Goal: Task Accomplishment & Management: Use online tool/utility

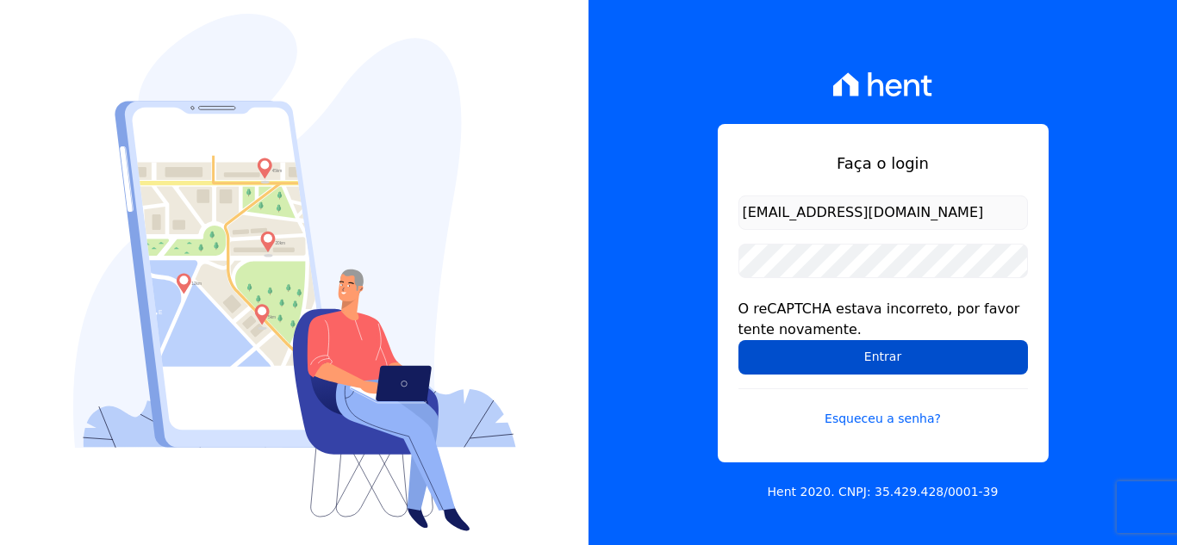
click at [851, 363] on input "Entrar" at bounding box center [882, 357] width 289 height 34
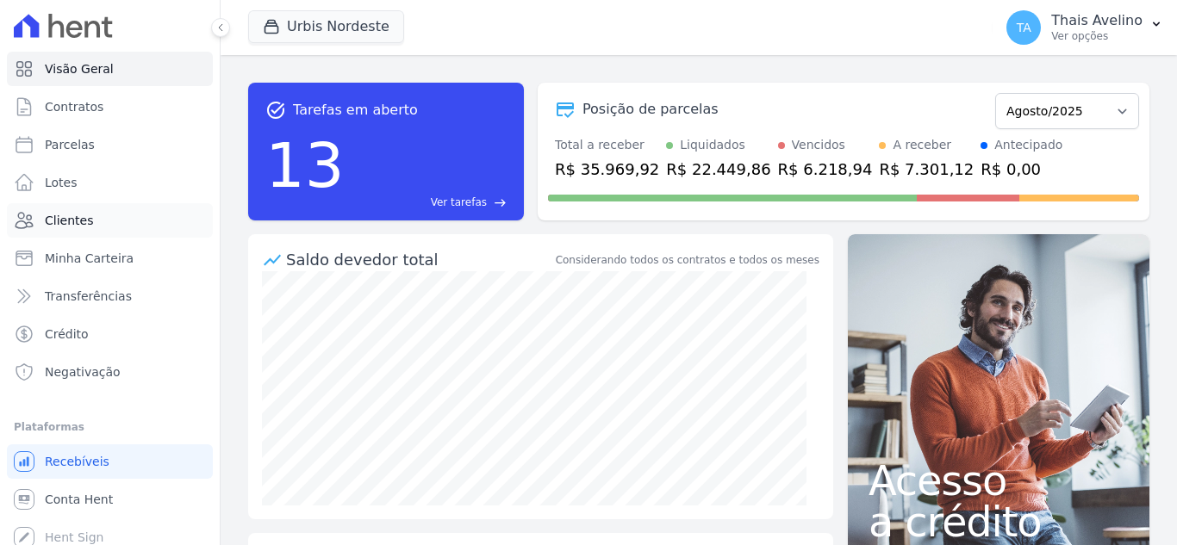
click at [64, 217] on span "Clientes" at bounding box center [69, 220] width 48 height 17
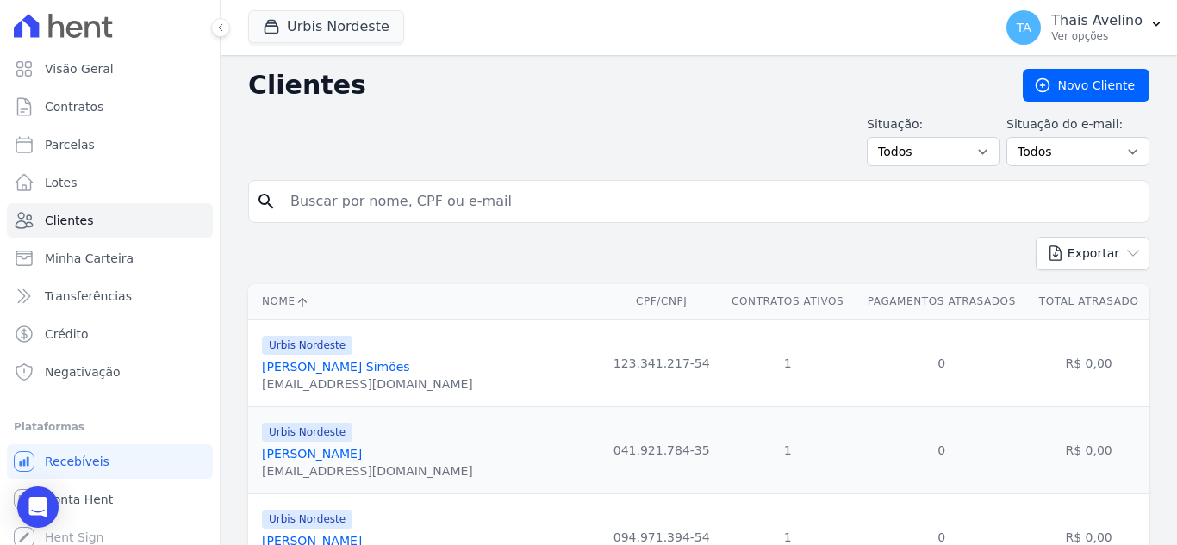
click at [447, 202] on input "search" at bounding box center [710, 201] width 861 height 34
type input "gyane"
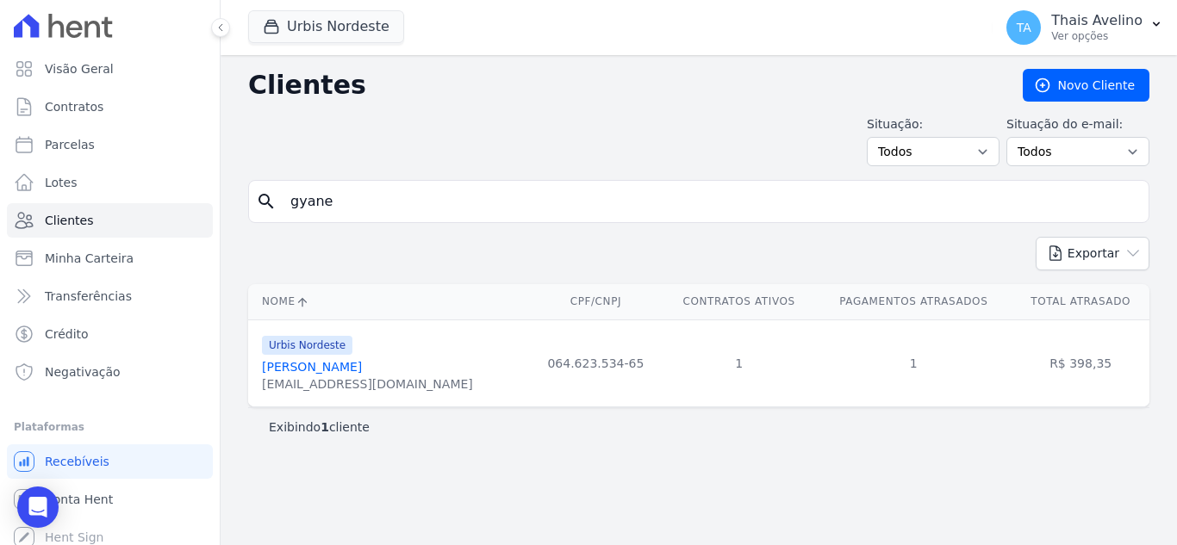
click at [318, 366] on link "[PERSON_NAME]" at bounding box center [312, 367] width 100 height 14
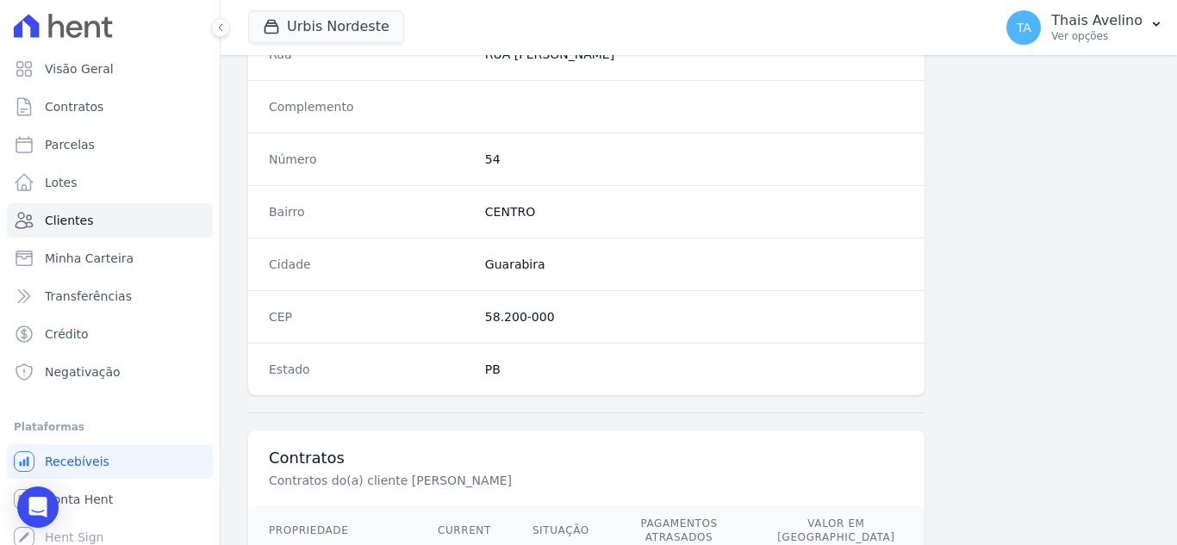
scroll to position [1066, 0]
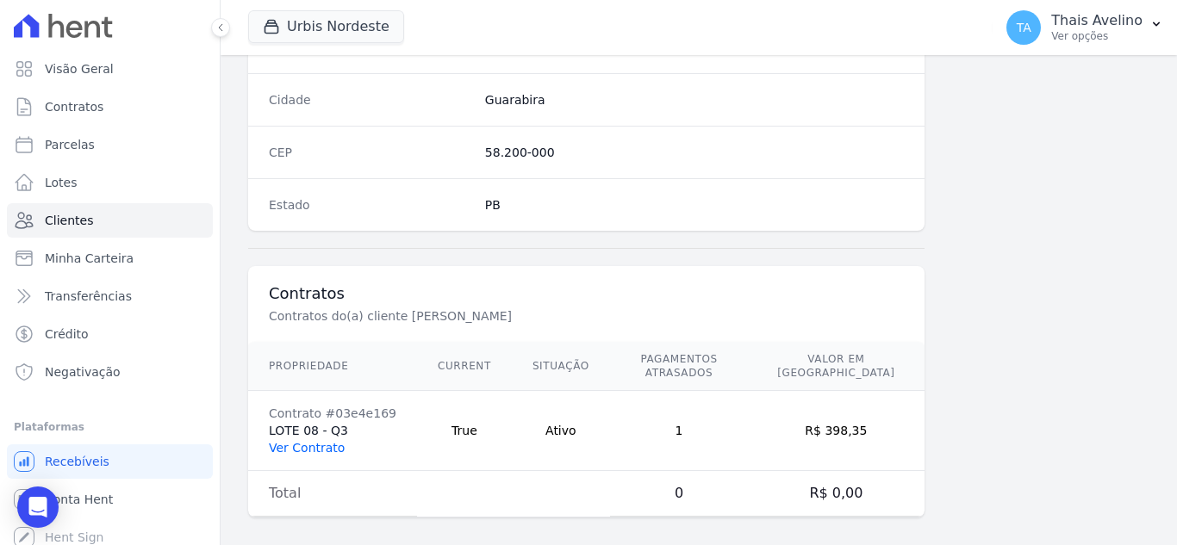
click at [307, 441] on link "Ver Contrato" at bounding box center [307, 448] width 76 height 14
click at [314, 441] on link "Ver Contrato" at bounding box center [307, 448] width 76 height 14
click at [301, 441] on link "Ver Contrato" at bounding box center [307, 448] width 76 height 14
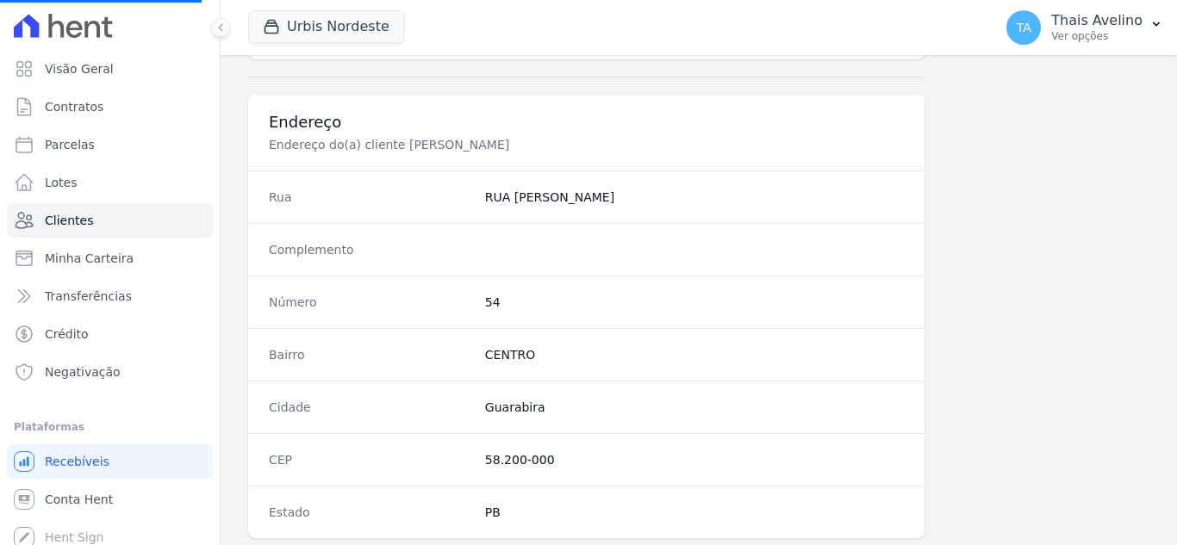
scroll to position [722, 0]
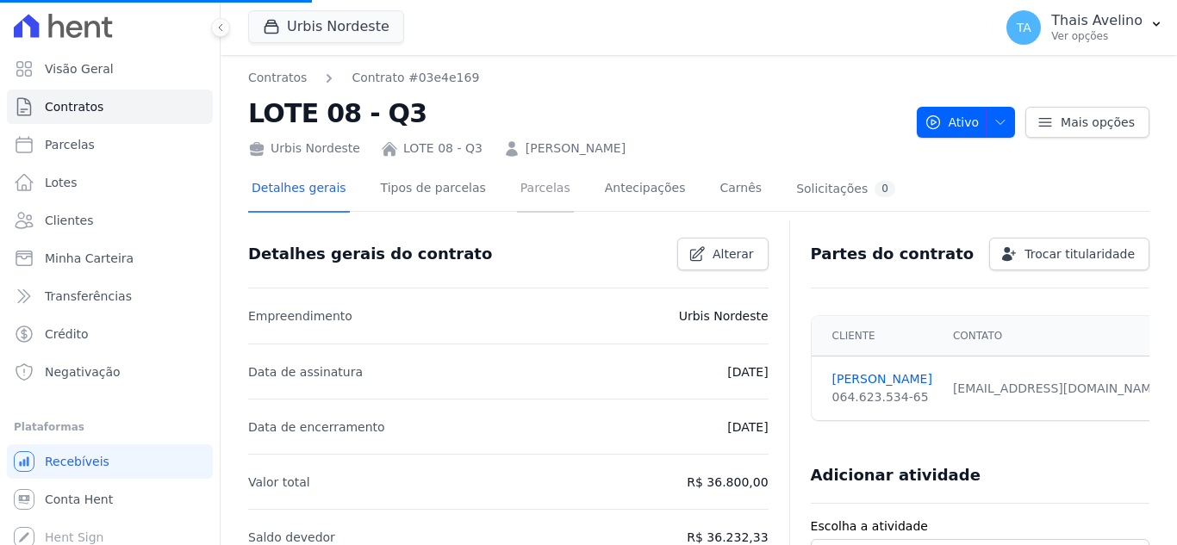
click at [527, 183] on link "Parcelas" at bounding box center [545, 190] width 57 height 46
click at [1167, 391] on icon at bounding box center [1174, 389] width 14 height 14
click at [517, 187] on link "Parcelas" at bounding box center [545, 190] width 57 height 46
click at [517, 204] on link "Parcelas" at bounding box center [545, 190] width 57 height 46
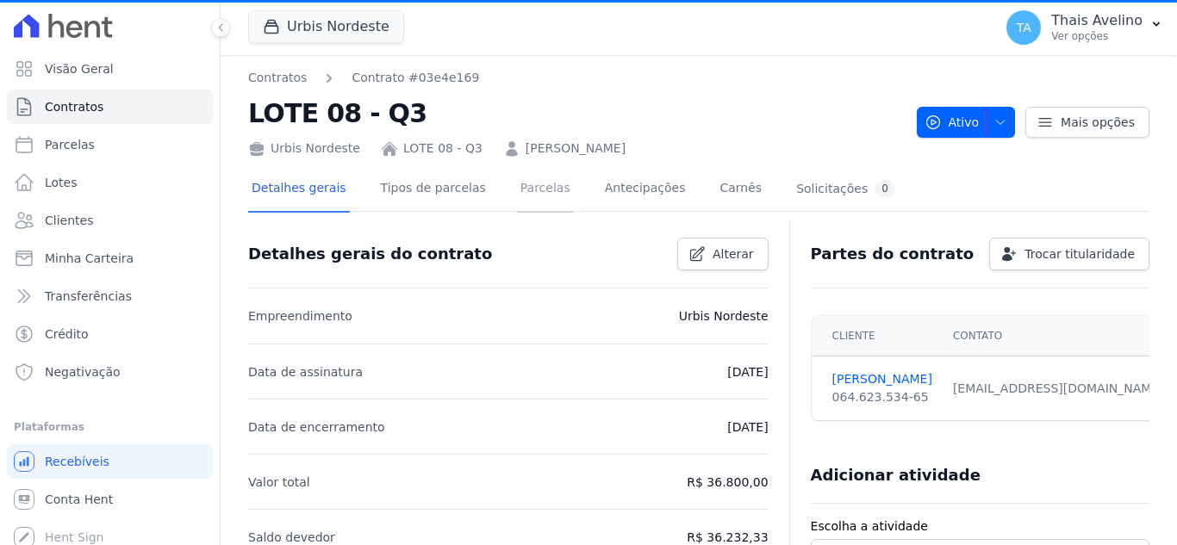
click at [528, 183] on link "Parcelas" at bounding box center [545, 190] width 57 height 46
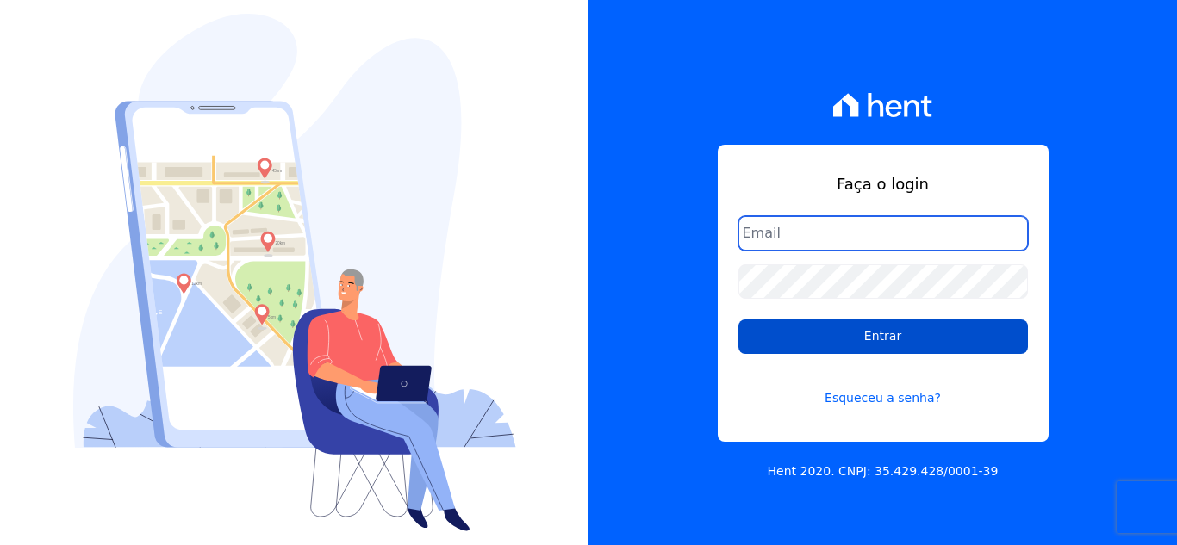
type input "[EMAIL_ADDRESS][DOMAIN_NAME]"
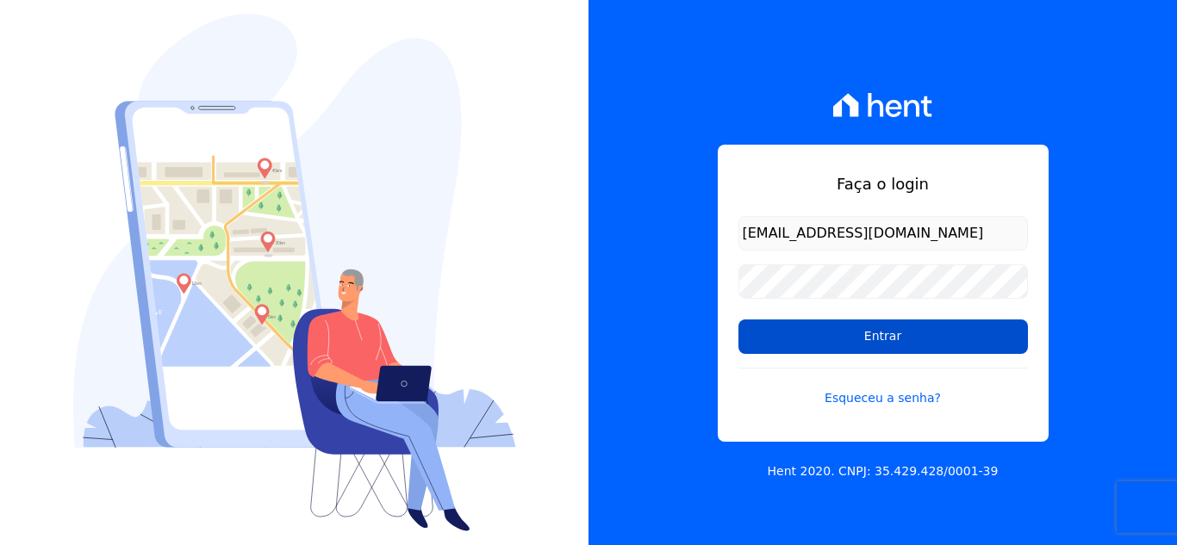
click at [850, 341] on input "Entrar" at bounding box center [882, 337] width 289 height 34
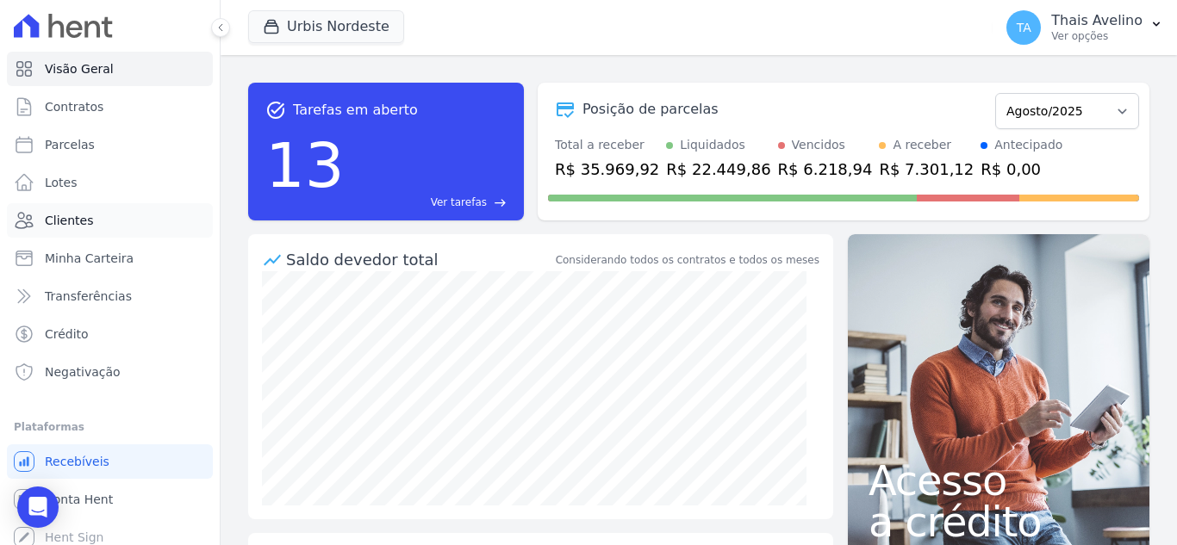
click at [116, 224] on link "Clientes" at bounding box center [110, 220] width 206 height 34
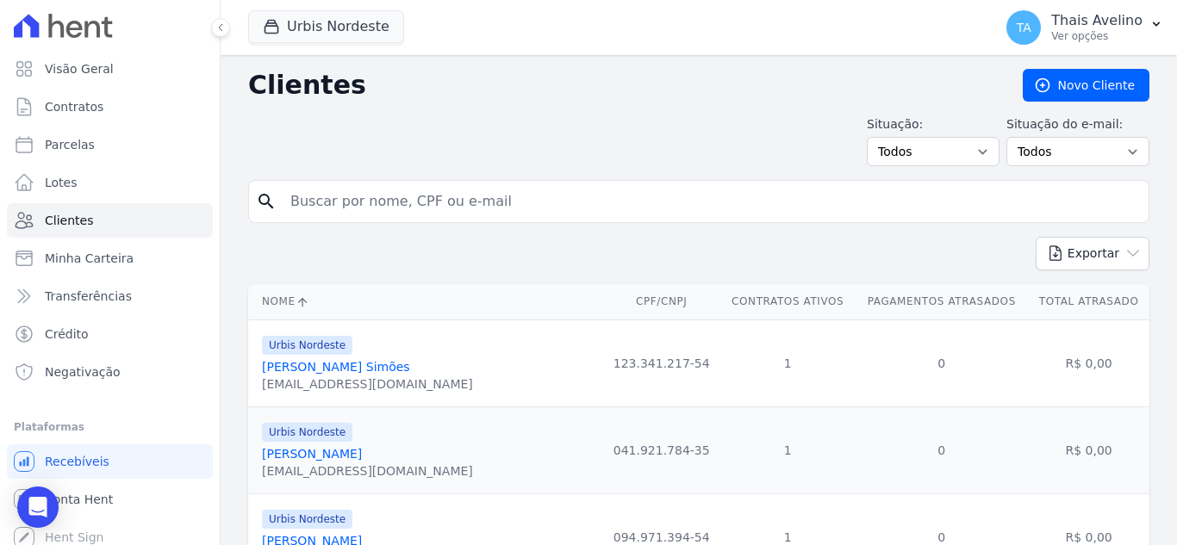
click at [444, 221] on div "search" at bounding box center [698, 201] width 901 height 43
click at [445, 208] on input "search" at bounding box center [710, 201] width 861 height 34
type input "gyane"
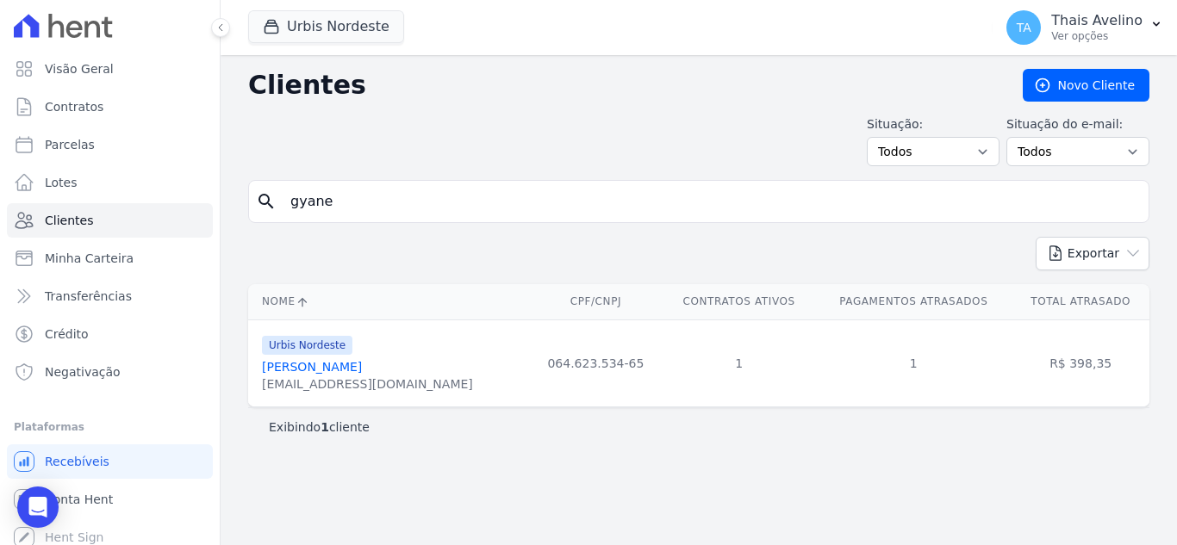
click at [322, 370] on link "[PERSON_NAME]" at bounding box center [312, 367] width 100 height 14
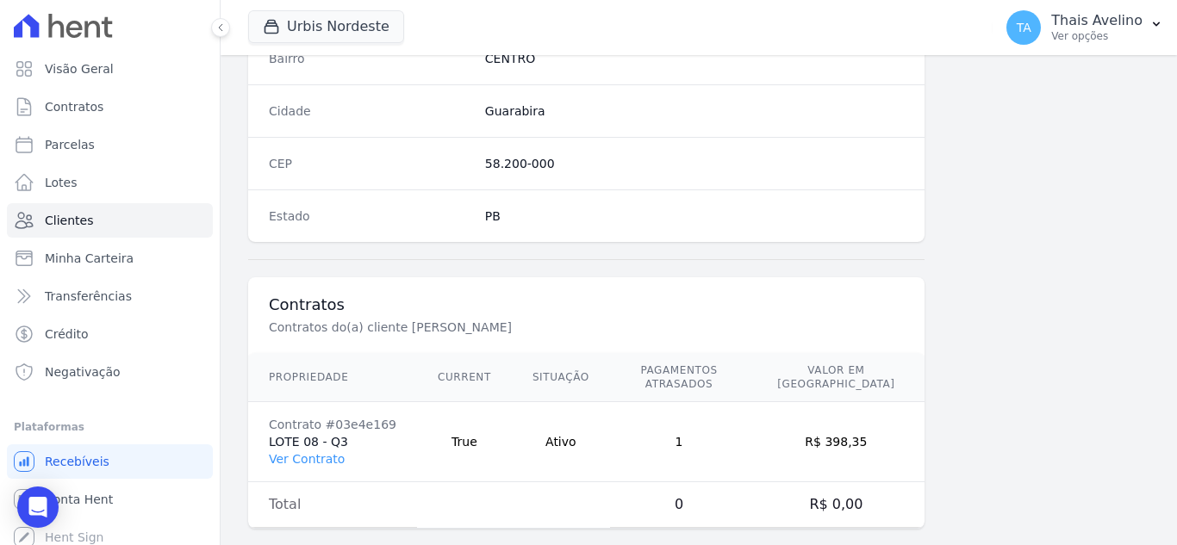
scroll to position [1066, 0]
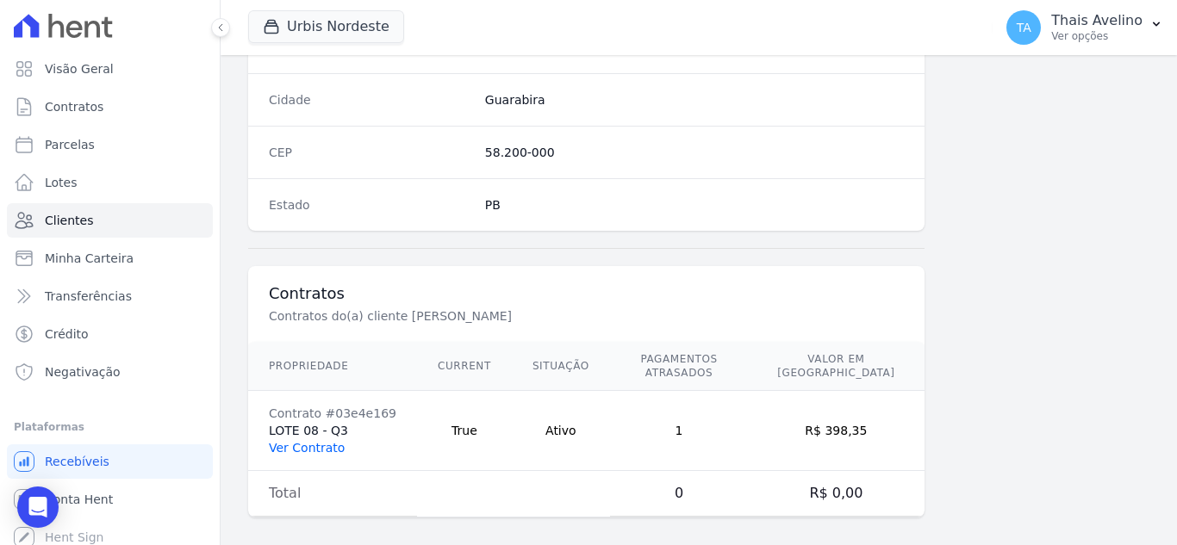
click at [292, 441] on link "Ver Contrato" at bounding box center [307, 448] width 76 height 14
click at [324, 441] on link "Ver Contrato" at bounding box center [307, 448] width 76 height 14
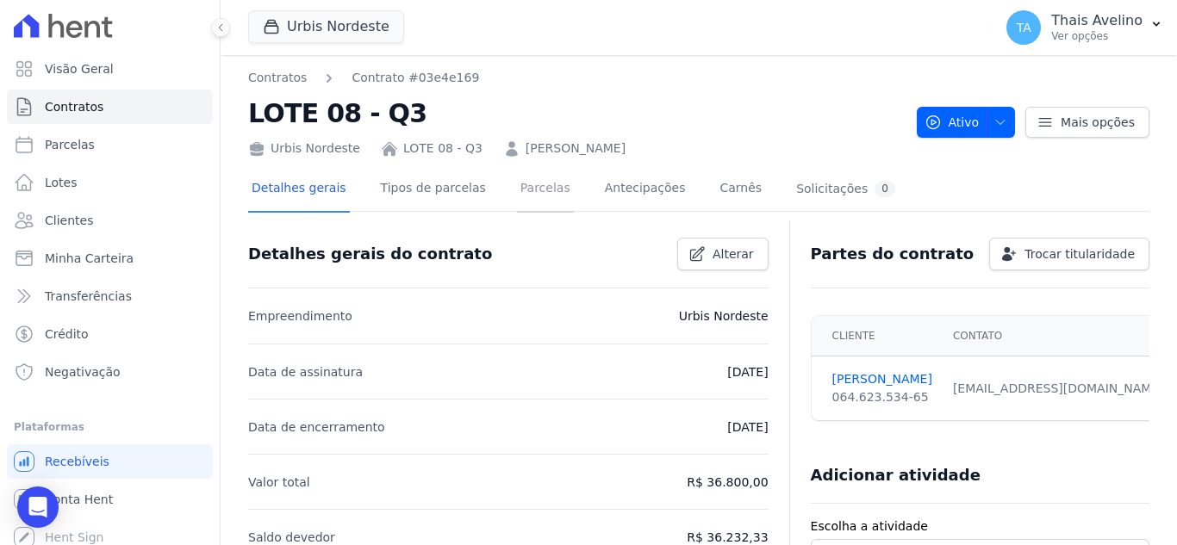
click at [517, 194] on link "Parcelas" at bounding box center [545, 190] width 57 height 46
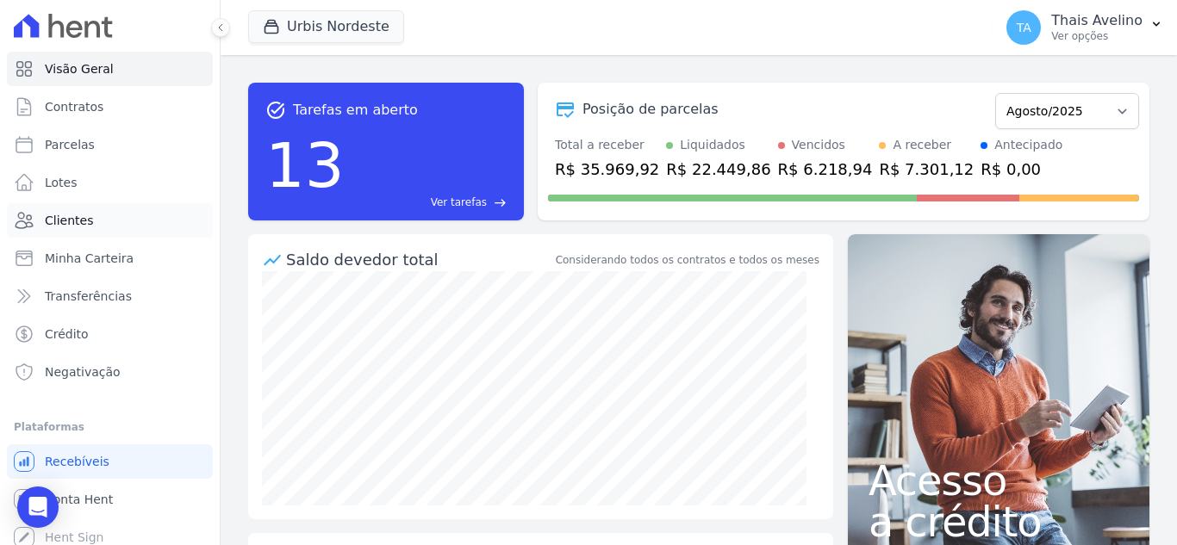
click at [49, 228] on span "Clientes" at bounding box center [69, 220] width 48 height 17
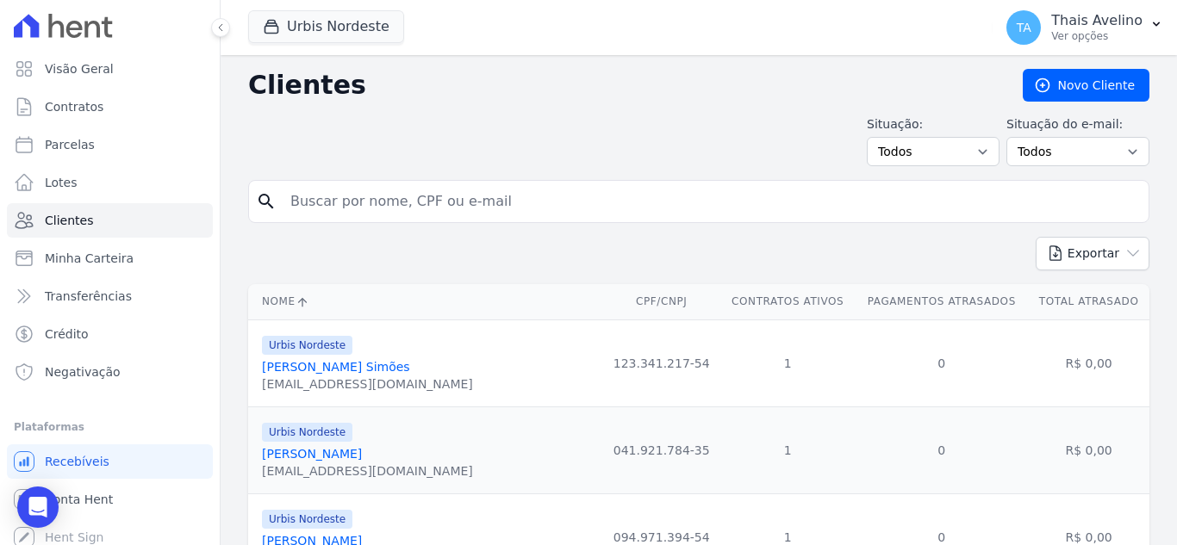
click at [500, 211] on input "search" at bounding box center [710, 201] width 861 height 34
type input "gyane"
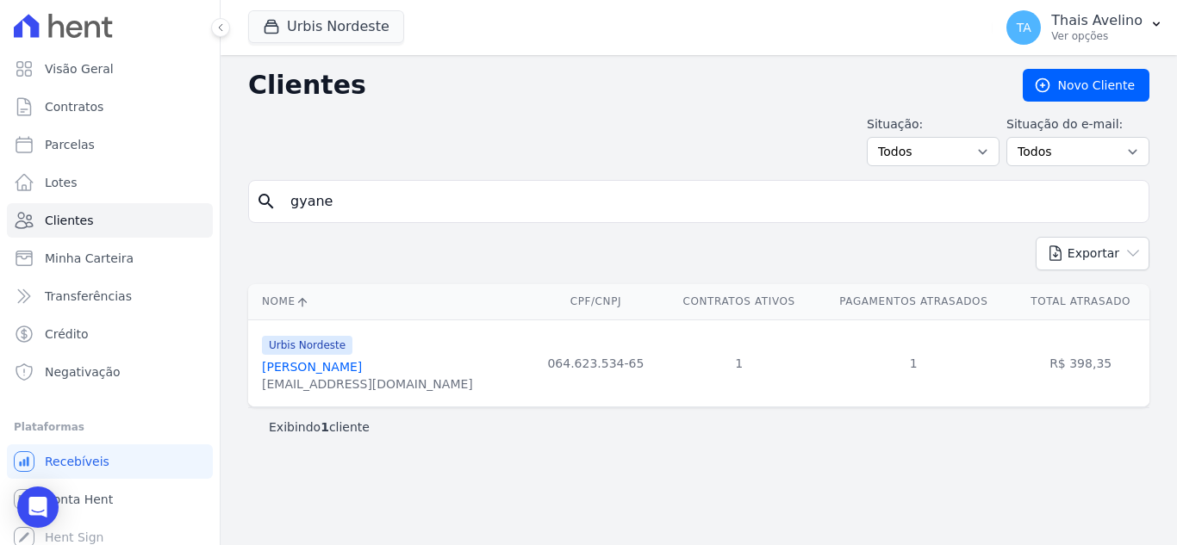
click at [339, 371] on link "[PERSON_NAME]" at bounding box center [312, 367] width 100 height 14
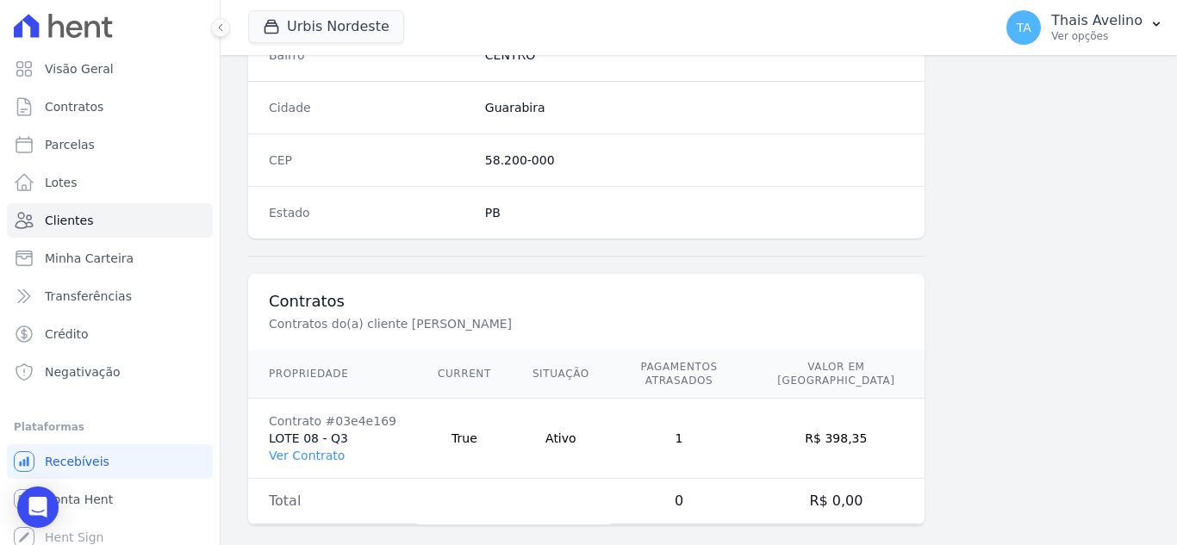
scroll to position [1066, 0]
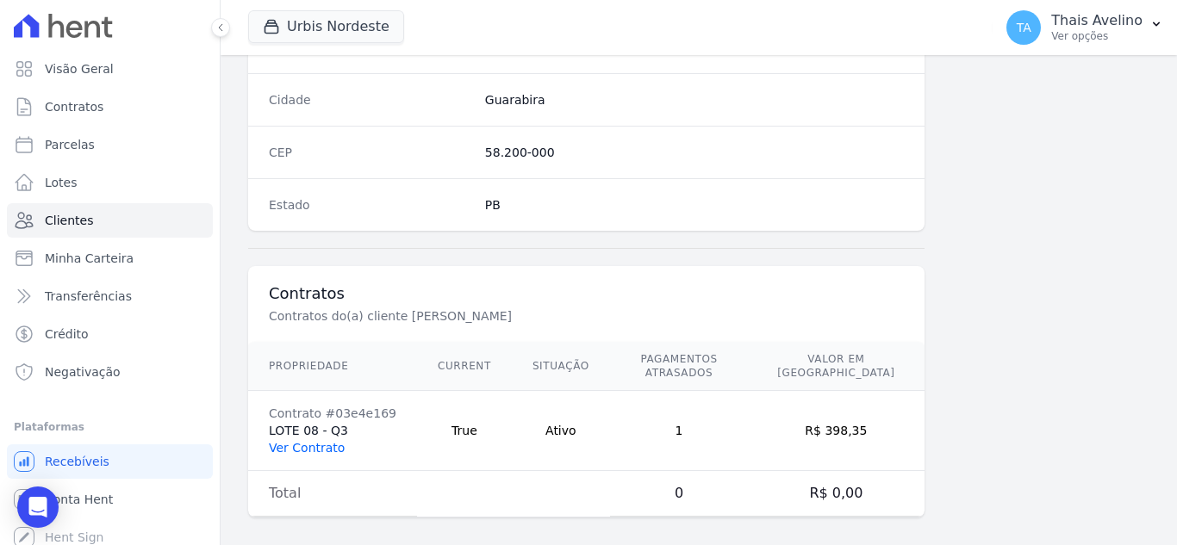
click at [323, 441] on link "Ver Contrato" at bounding box center [307, 448] width 76 height 14
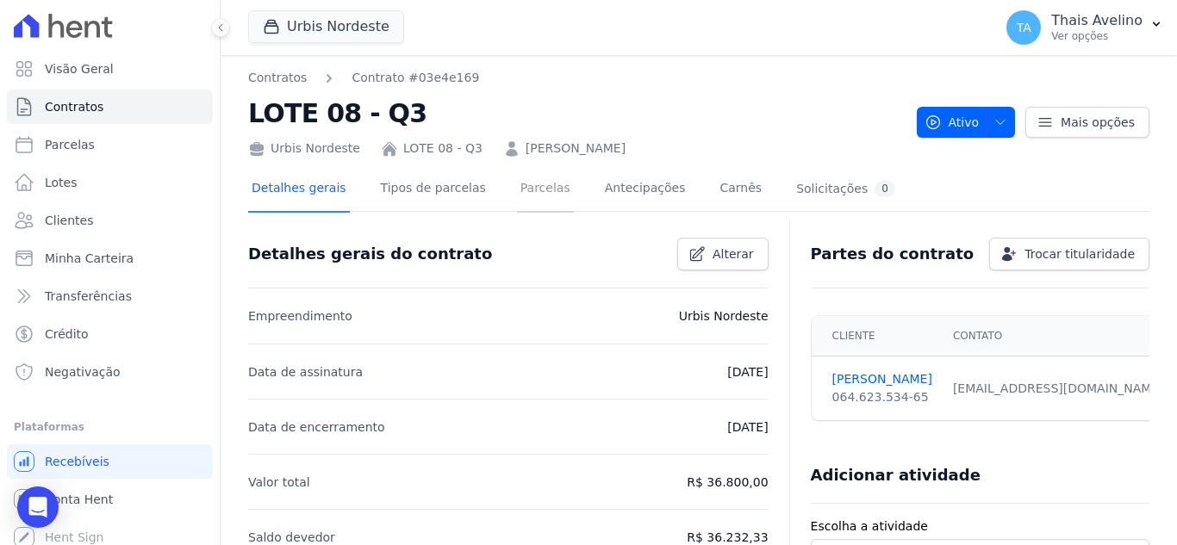
click at [517, 178] on link "Parcelas" at bounding box center [545, 190] width 57 height 46
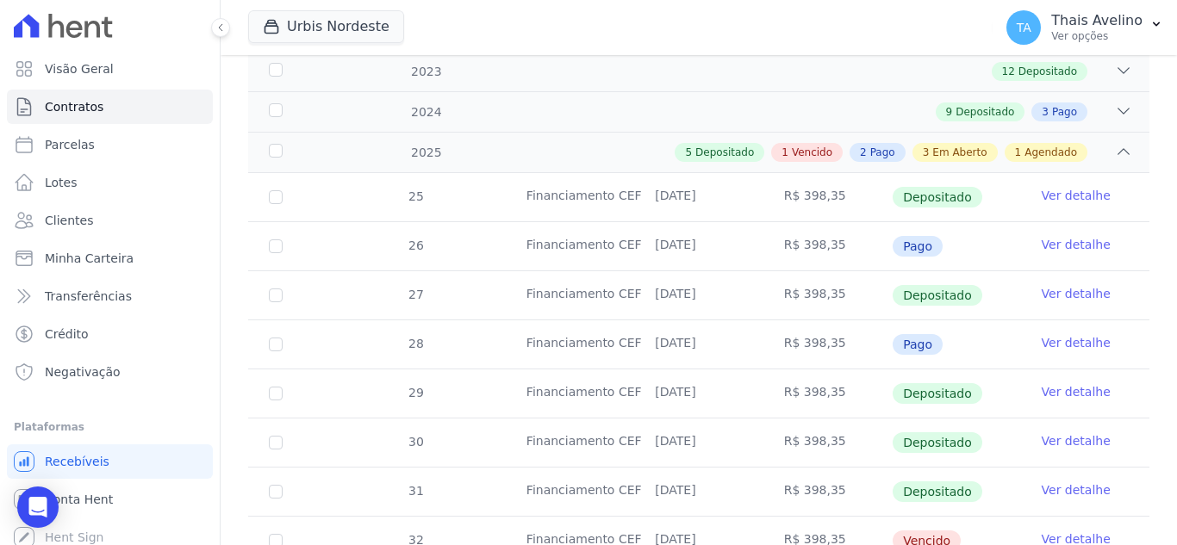
scroll to position [517, 0]
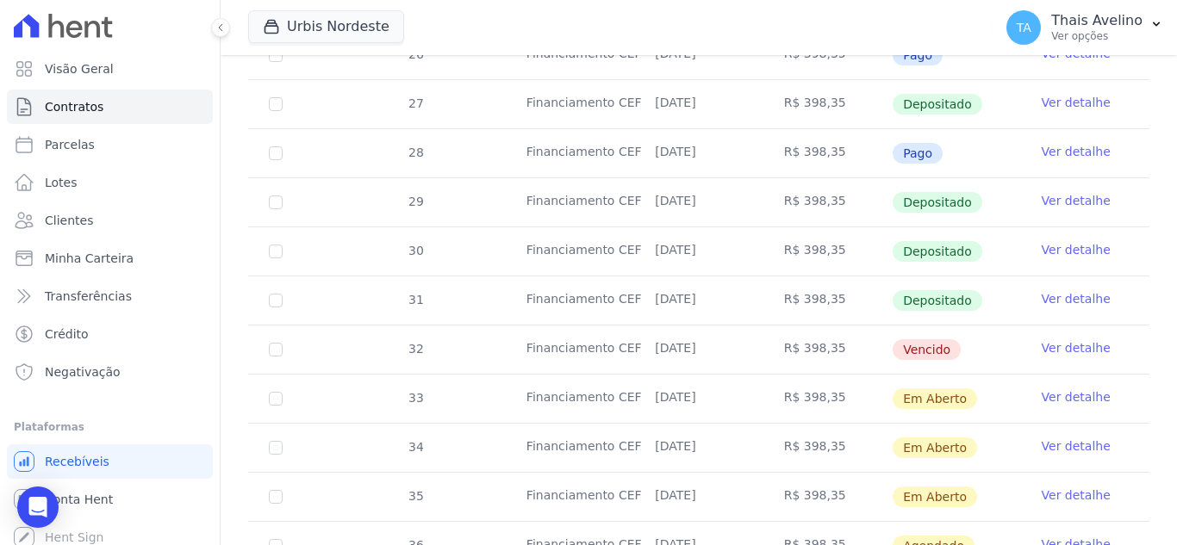
click at [1053, 339] on link "Ver detalhe" at bounding box center [1075, 347] width 69 height 17
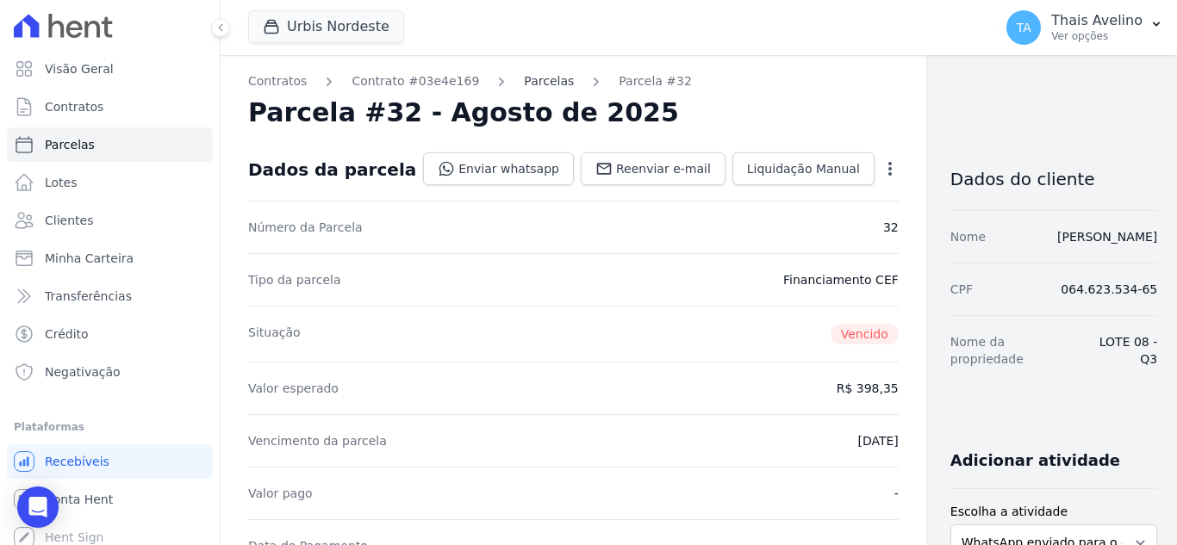
click at [524, 81] on link "Parcelas" at bounding box center [549, 81] width 50 height 18
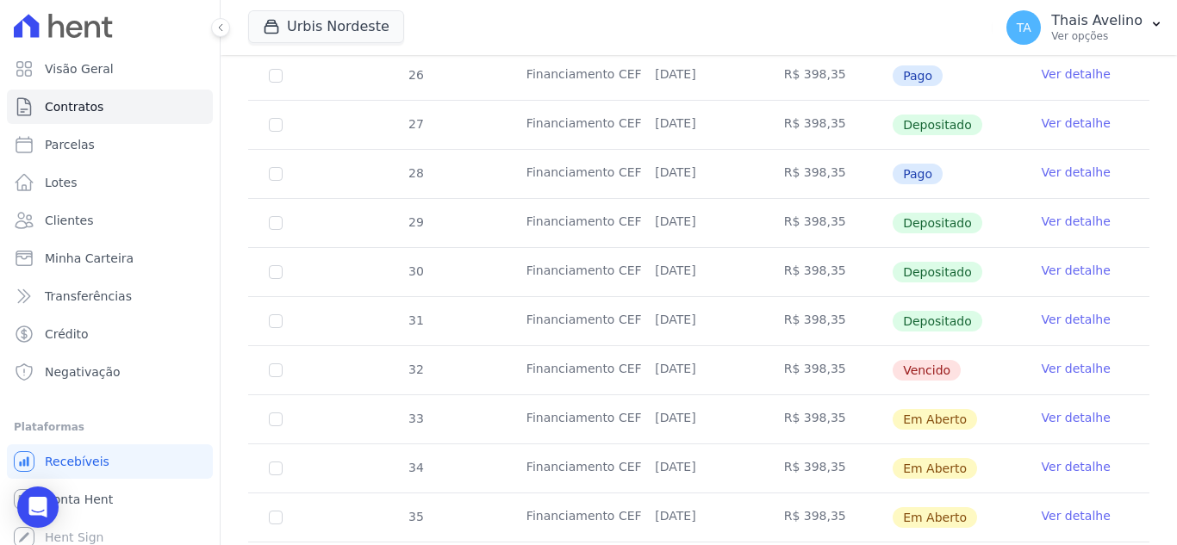
scroll to position [517, 0]
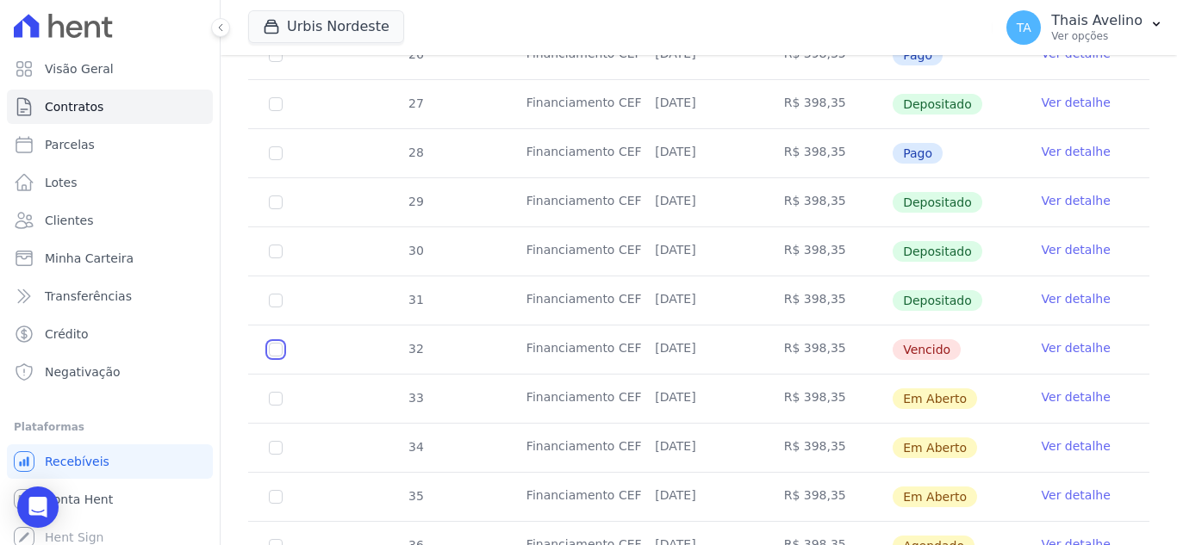
click at [272, 343] on input "checkbox" at bounding box center [276, 350] width 14 height 14
checkbox input "true"
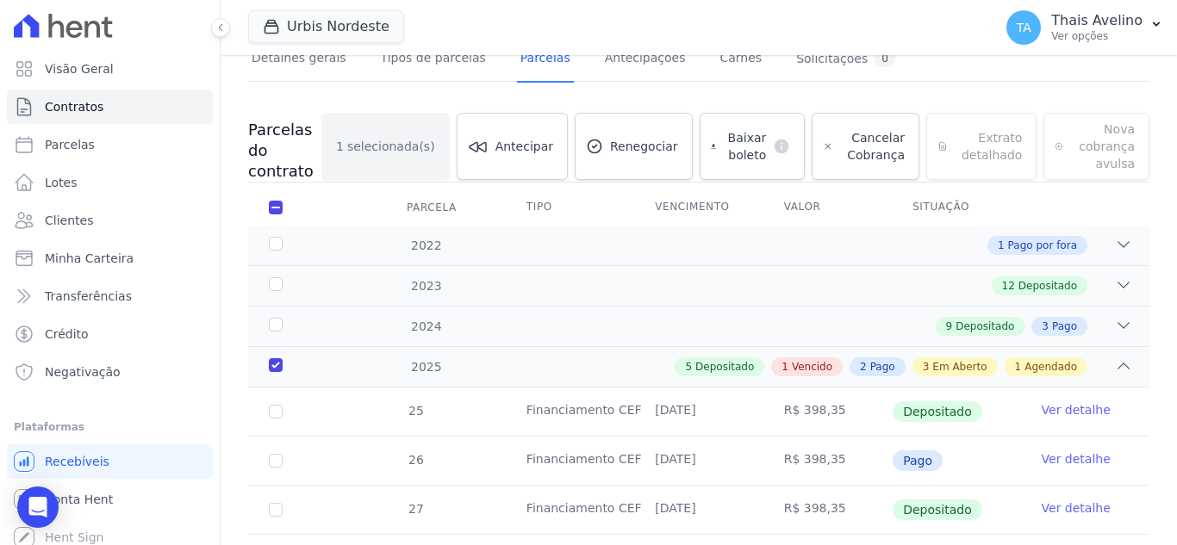
scroll to position [117, 0]
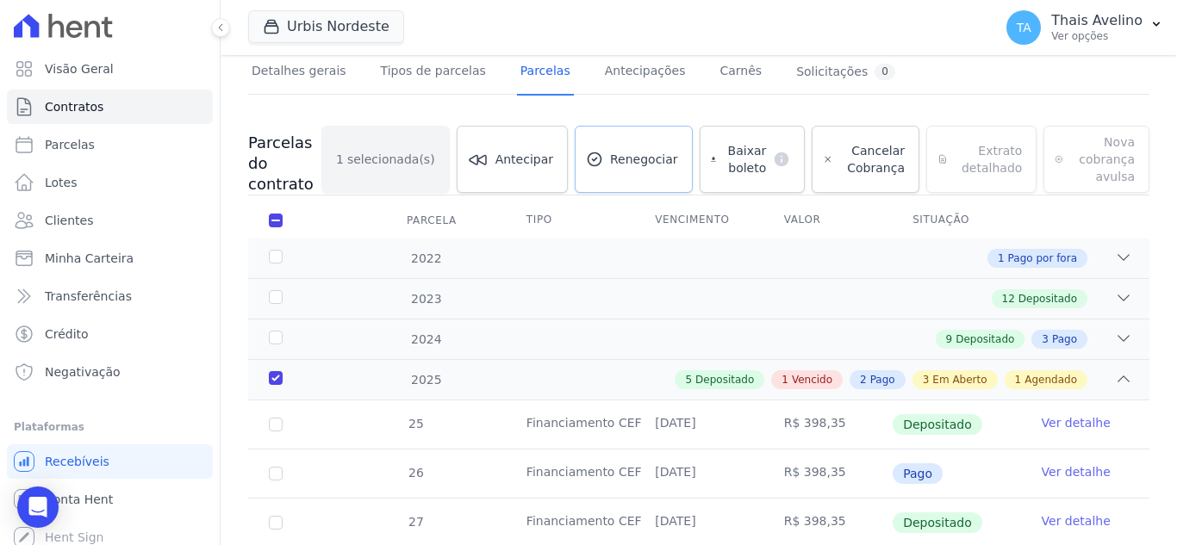
click at [655, 155] on span "Renegociar" at bounding box center [644, 159] width 68 height 17
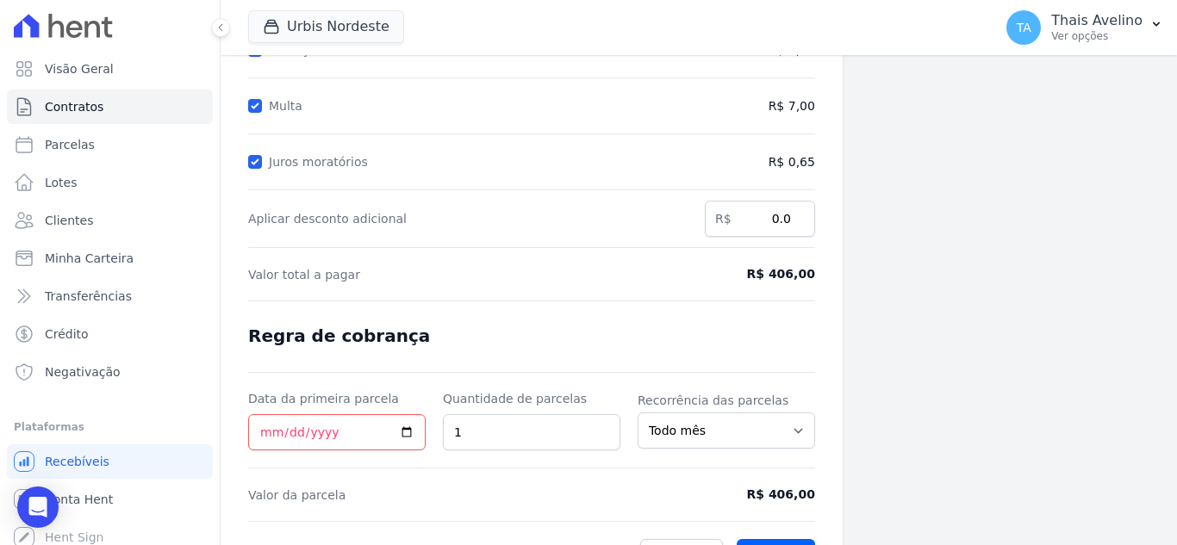
scroll to position [318, 0]
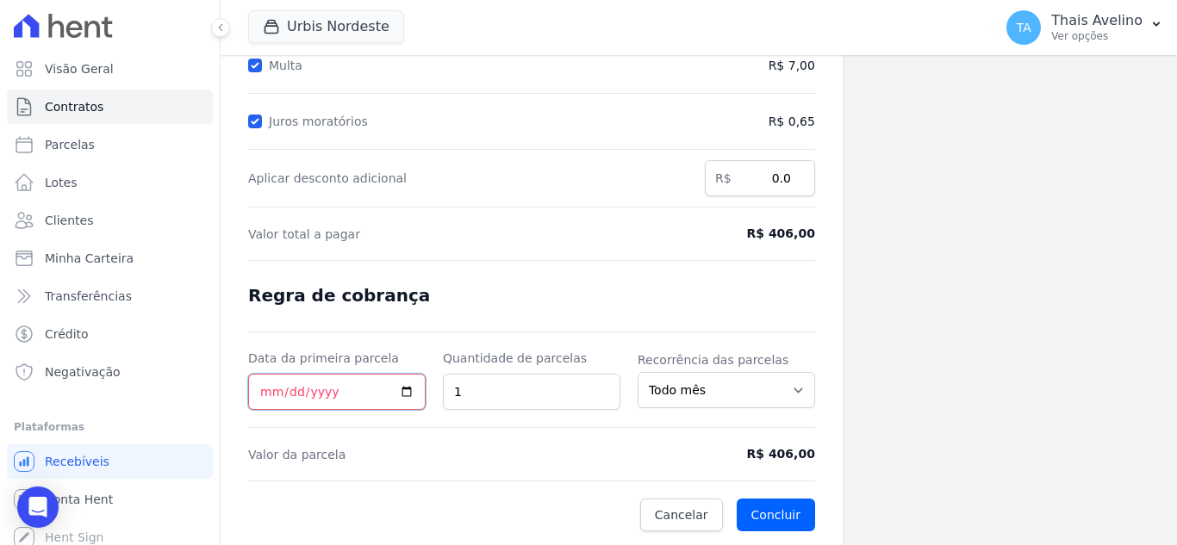
click at [273, 393] on input "Data da primeira parcela" at bounding box center [336, 392] width 177 height 36
type input "[DATE]"
click at [461, 311] on form "Cálculo da renegociação Quantidade de parcelas 1 Valor total da(s) parcela(s) e…" at bounding box center [531, 183] width 567 height 697
click at [753, 516] on button "Concluir" at bounding box center [775, 515] width 78 height 33
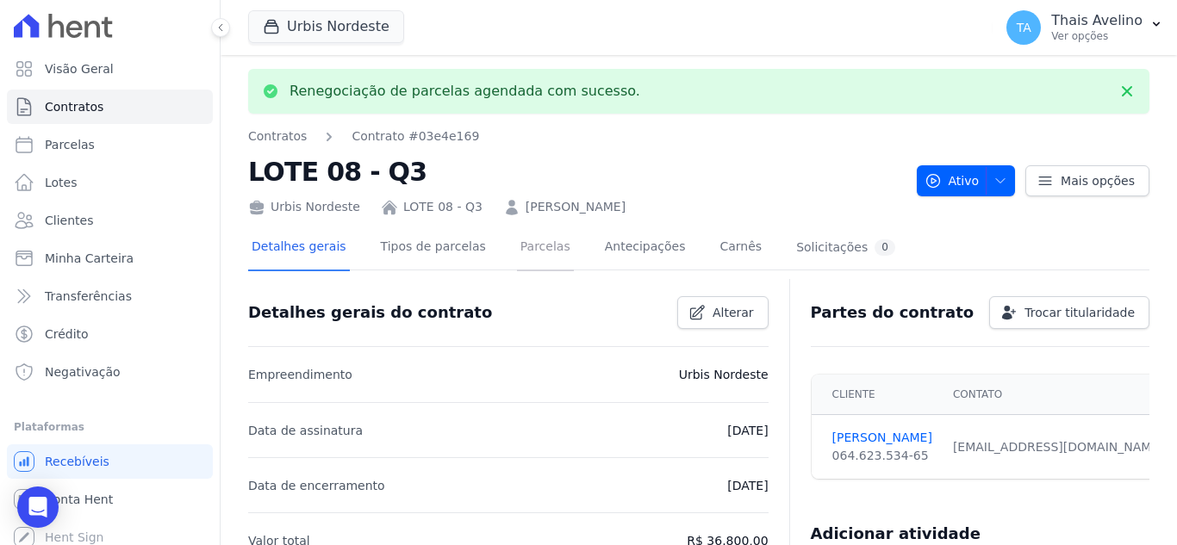
click at [528, 245] on link "Parcelas" at bounding box center [545, 249] width 57 height 46
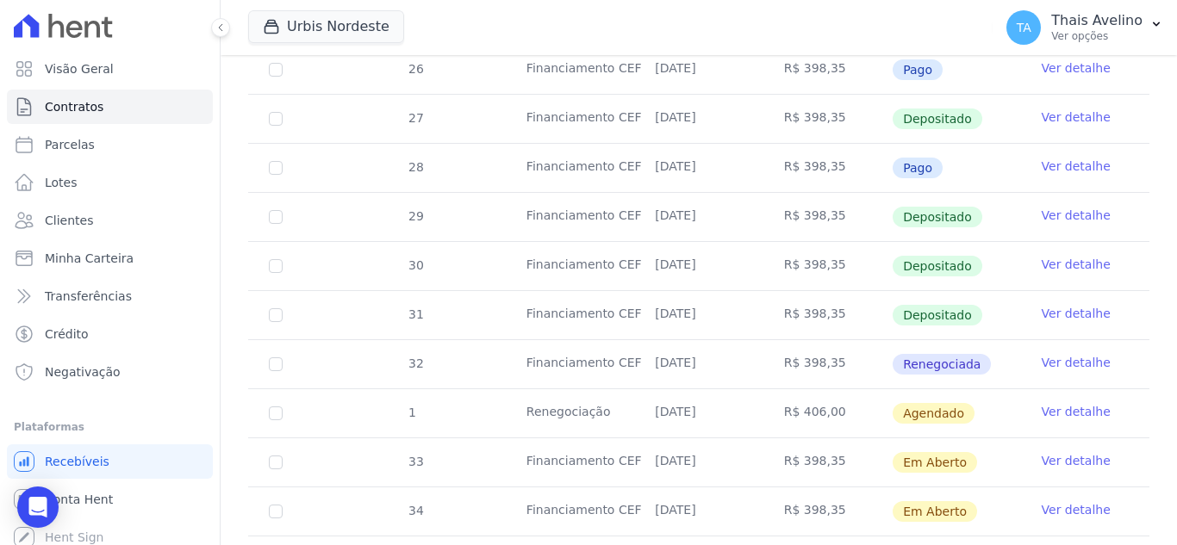
scroll to position [517, 0]
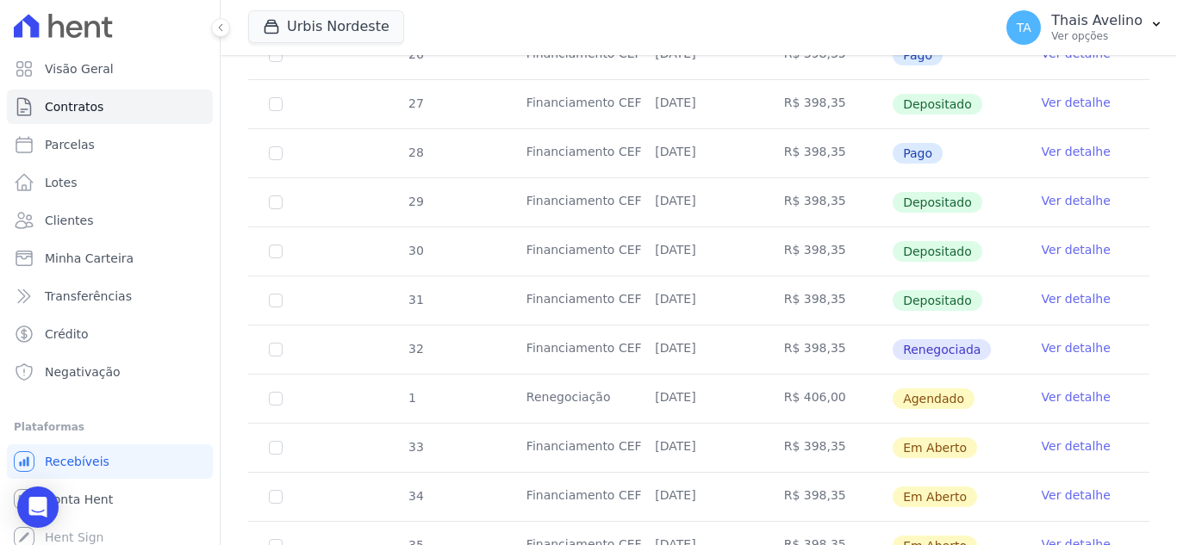
click at [1053, 388] on link "Ver detalhe" at bounding box center [1075, 396] width 69 height 17
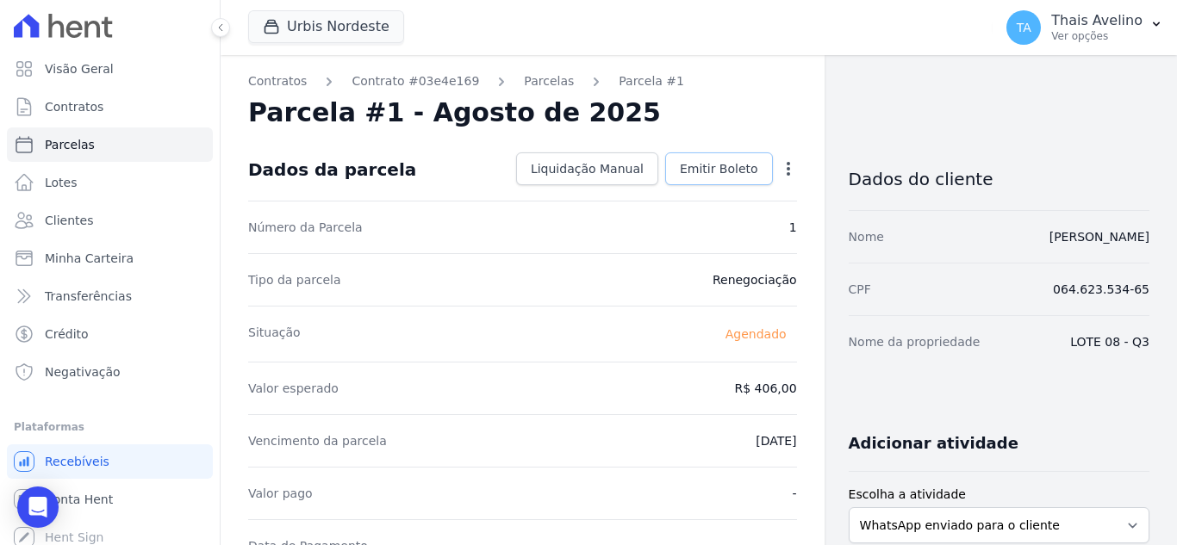
click at [732, 166] on span "Emitir Boleto" at bounding box center [719, 168] width 78 height 17
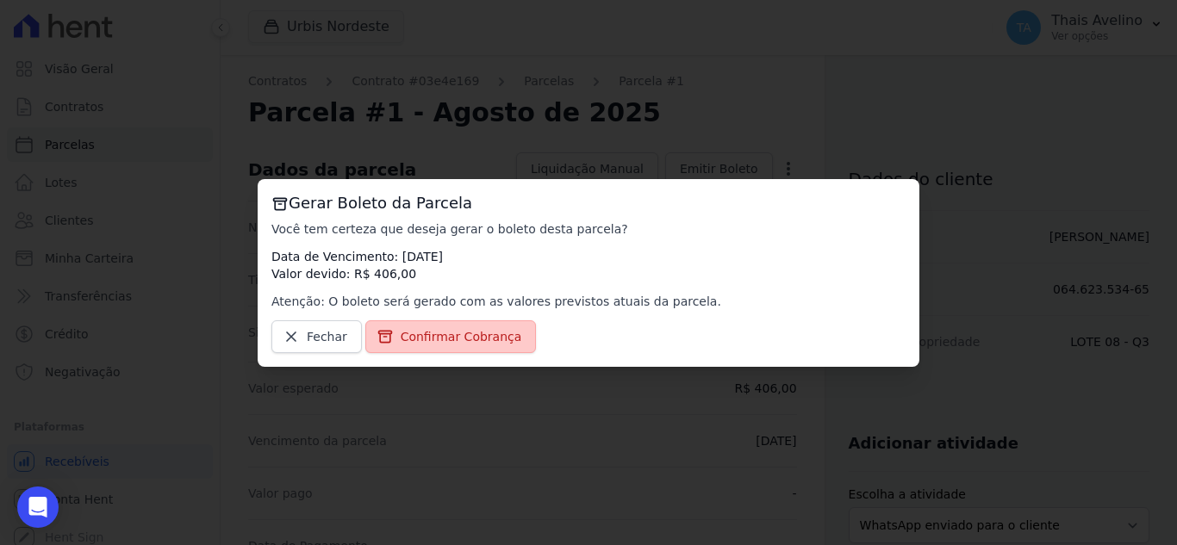
click at [485, 334] on span "Confirmar Cobrança" at bounding box center [461, 336] width 121 height 17
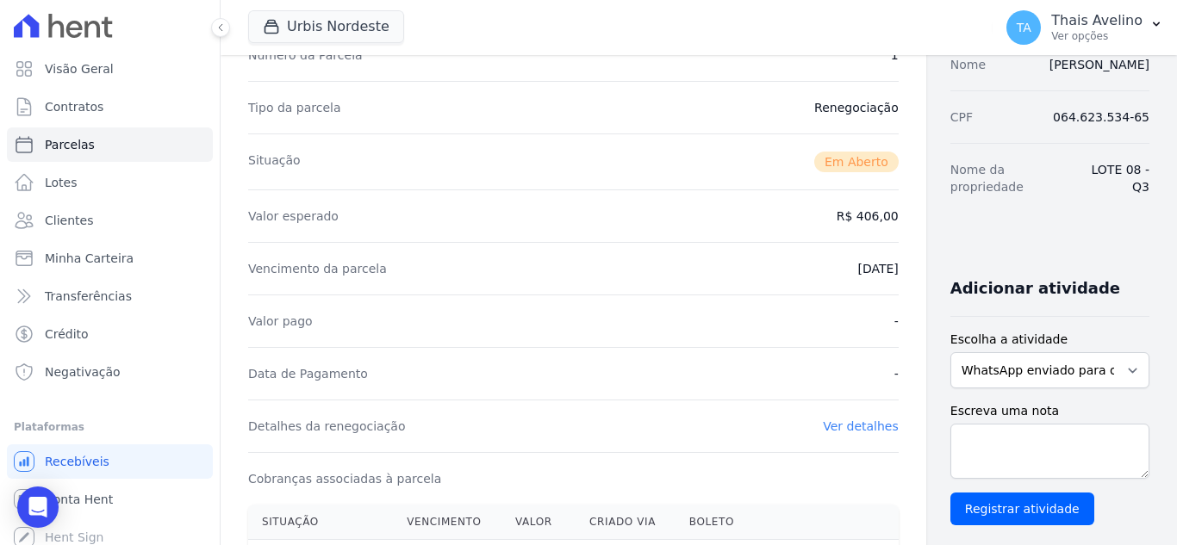
scroll to position [345, 0]
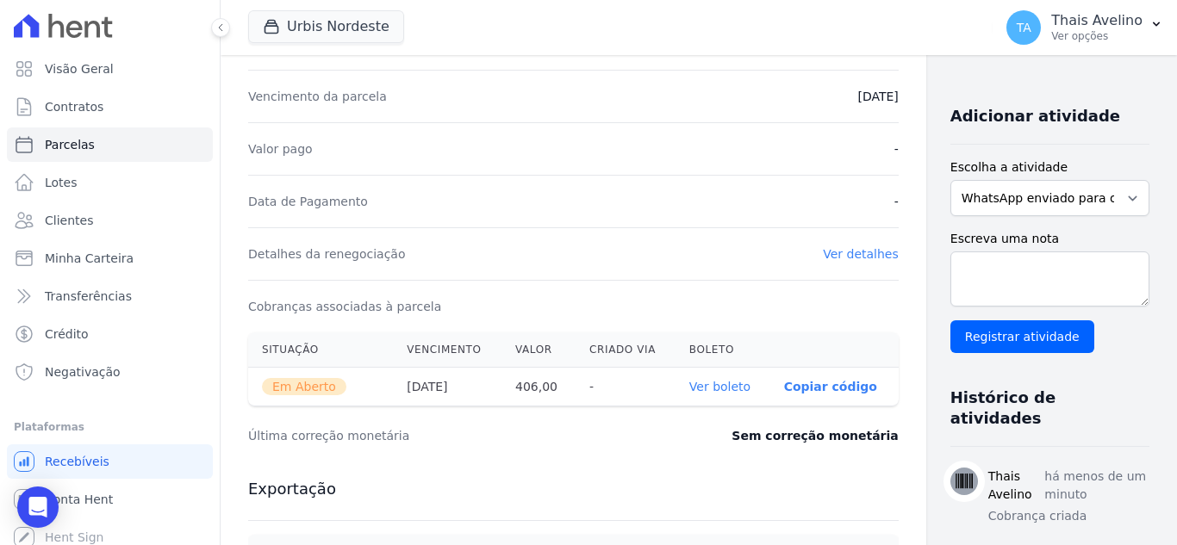
click at [691, 388] on link "Ver boleto" at bounding box center [719, 387] width 61 height 14
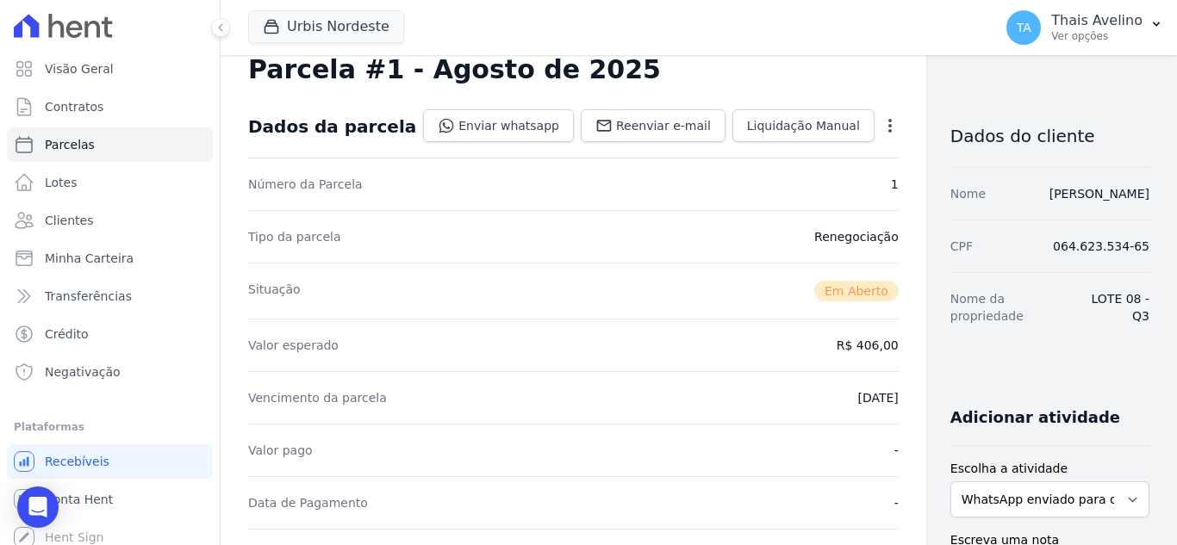
scroll to position [0, 0]
